Goal: Register for event/course

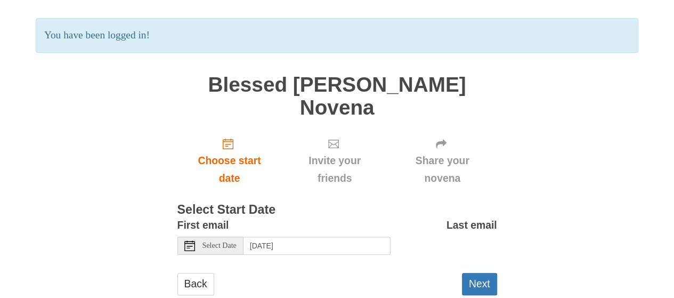
scroll to position [70, 0]
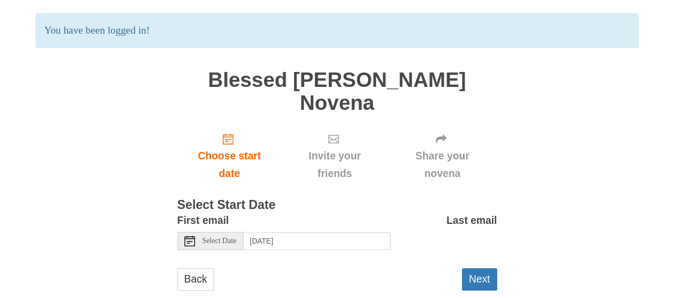
click at [222, 232] on div "Select Date" at bounding box center [210, 241] width 66 height 18
click at [310, 244] on form "First email Select Date Sunday, August 31st, 2025 Last email Selecting today as…" at bounding box center [337, 256] width 320 height 89
click at [476, 268] on button "Next" at bounding box center [479, 279] width 35 height 22
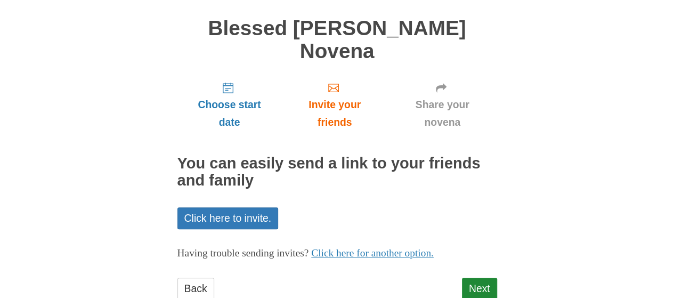
scroll to position [80, 0]
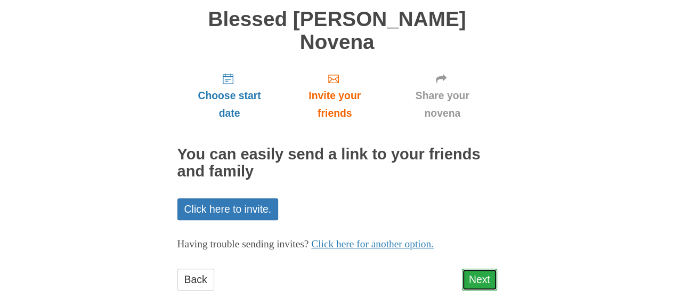
click at [476, 269] on link "Next" at bounding box center [479, 280] width 35 height 22
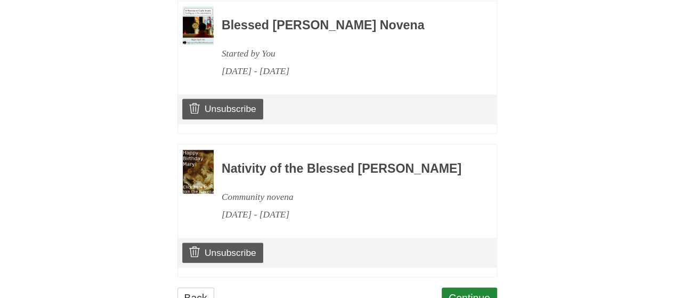
scroll to position [582, 0]
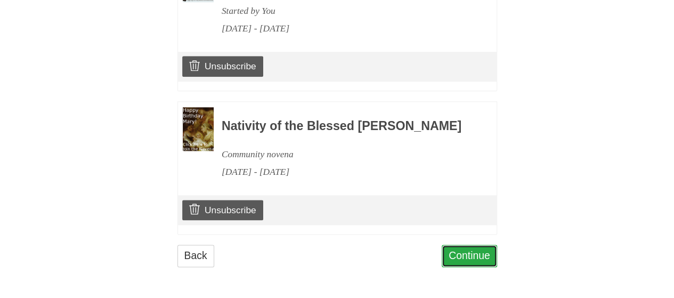
click at [482, 253] on link "Continue" at bounding box center [469, 256] width 55 height 22
